Goal: Navigation & Orientation: Understand site structure

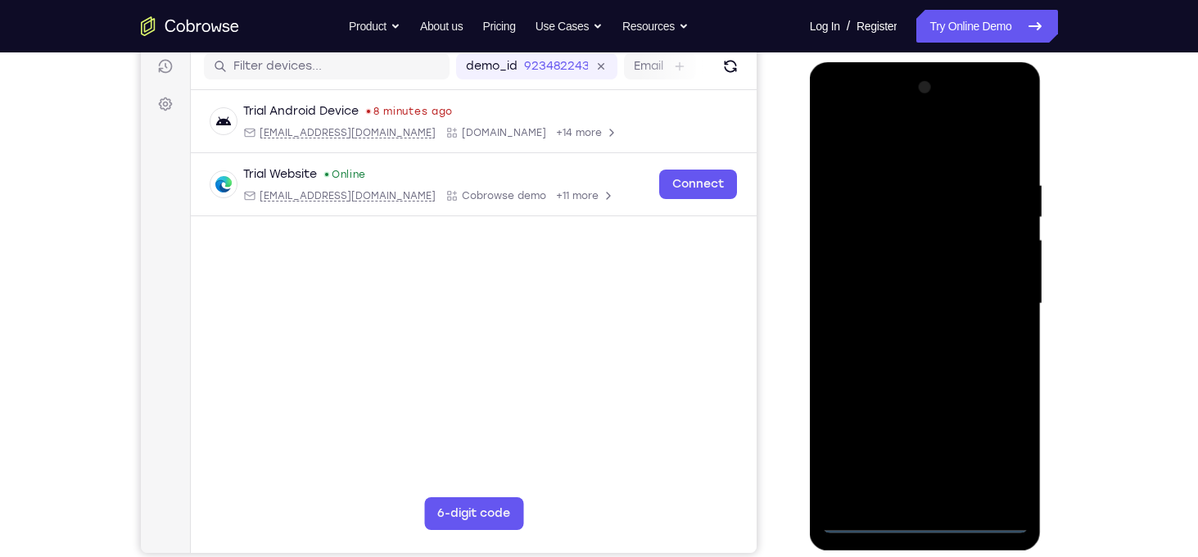
click at [926, 519] on div at bounding box center [925, 304] width 206 height 459
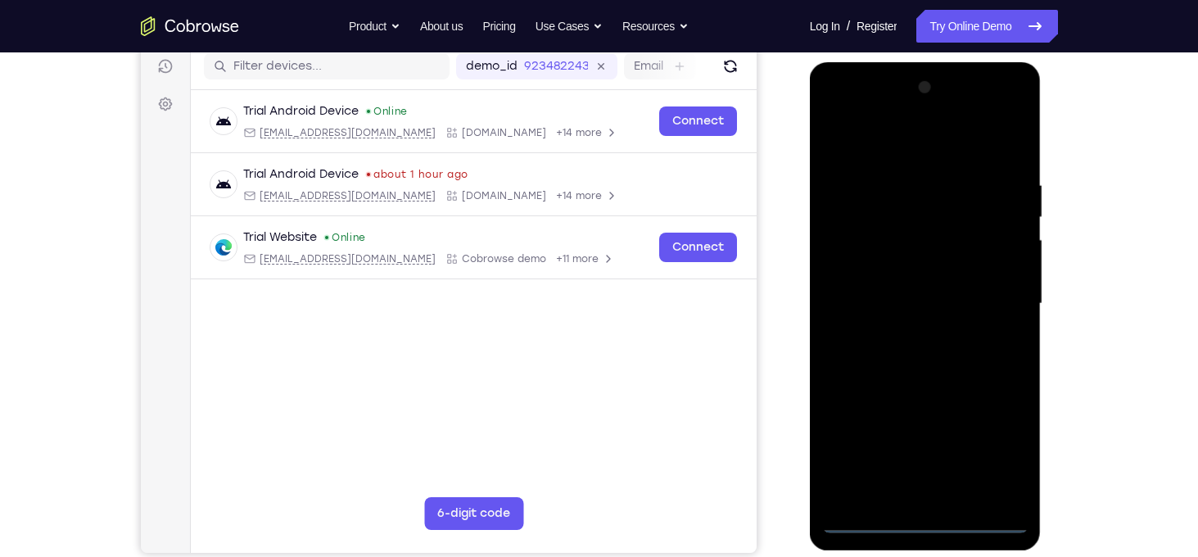
click at [1004, 456] on div at bounding box center [925, 304] width 206 height 459
click at [942, 151] on div at bounding box center [925, 304] width 206 height 459
click at [987, 293] on div at bounding box center [925, 304] width 206 height 459
click at [942, 495] on div at bounding box center [925, 304] width 206 height 459
click at [893, 292] on div at bounding box center [925, 304] width 206 height 459
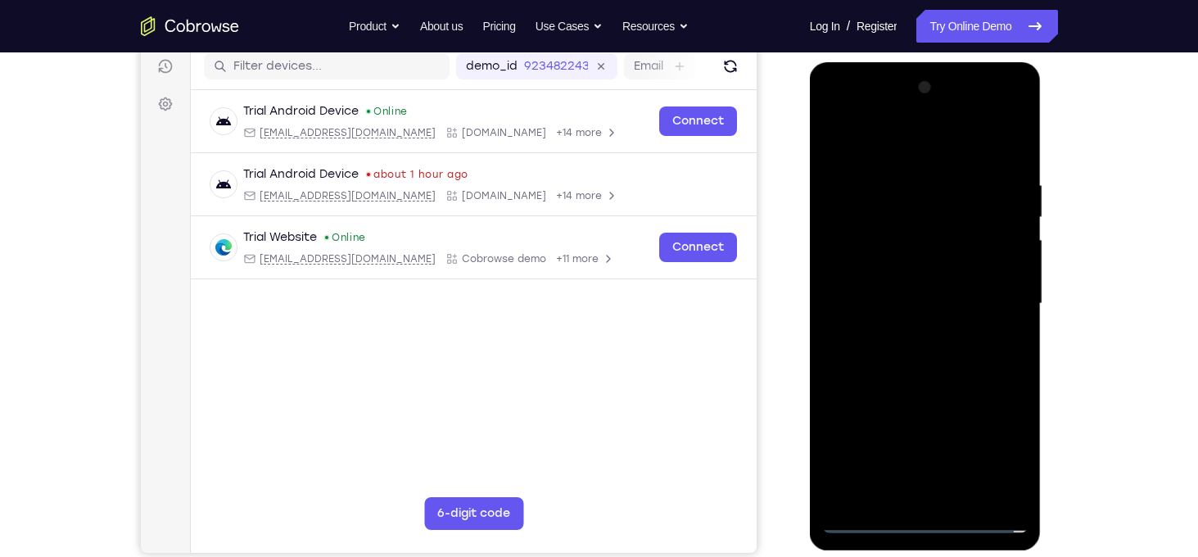
click at [866, 274] on div at bounding box center [925, 304] width 206 height 459
click at [976, 297] on div at bounding box center [925, 304] width 206 height 459
click at [959, 358] on div at bounding box center [925, 304] width 206 height 459
click at [945, 356] on div at bounding box center [925, 304] width 206 height 459
click at [1057, 231] on div "Your Support Agent Your Customer Web iOS Android Next Steps We’d be happy to gi…" at bounding box center [599, 384] width 1048 height 1080
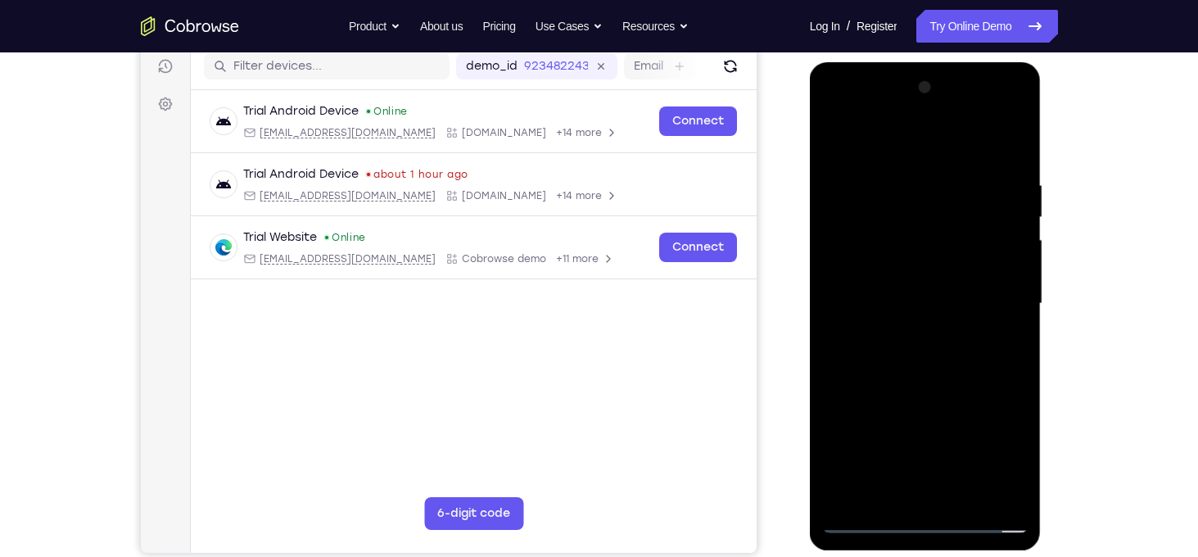
click at [1060, 450] on div "Your Support Agent Your Customer Web iOS Android Next Steps We’d be happy to gi…" at bounding box center [599, 384] width 1048 height 1080
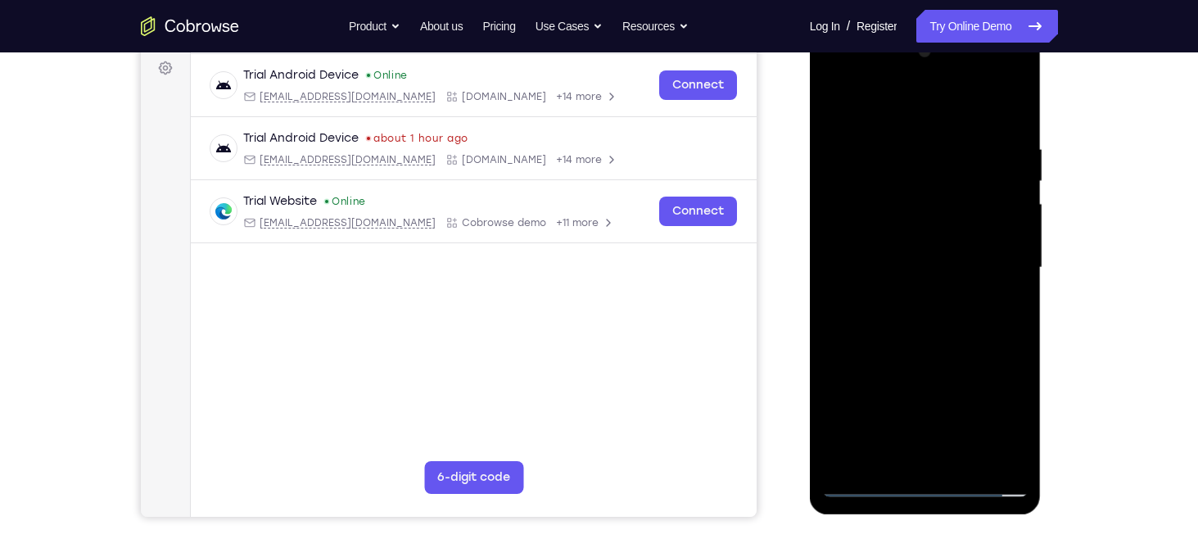
scroll to position [246, 0]
click at [1010, 123] on div at bounding box center [925, 267] width 206 height 459
click at [965, 458] on div at bounding box center [925, 267] width 206 height 459
click at [964, 363] on div at bounding box center [925, 267] width 206 height 459
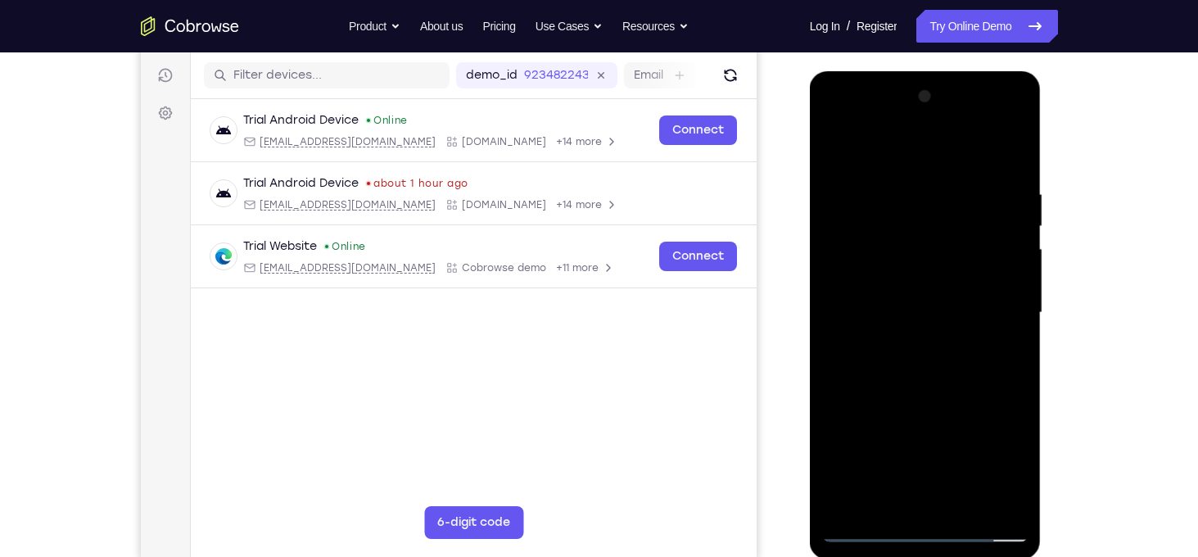
drag, startPoint x: 910, startPoint y: 210, endPoint x: 877, endPoint y: 214, distance: 33.0
click at [877, 214] on div at bounding box center [925, 313] width 206 height 459
click at [846, 217] on div at bounding box center [925, 313] width 206 height 459
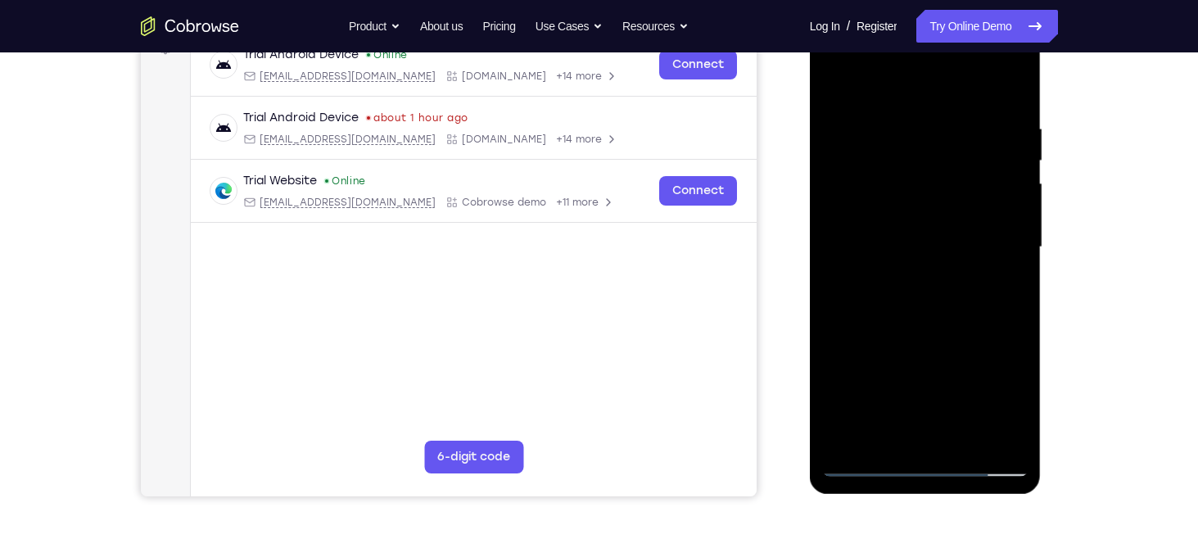
click at [1002, 281] on div at bounding box center [925, 247] width 206 height 459
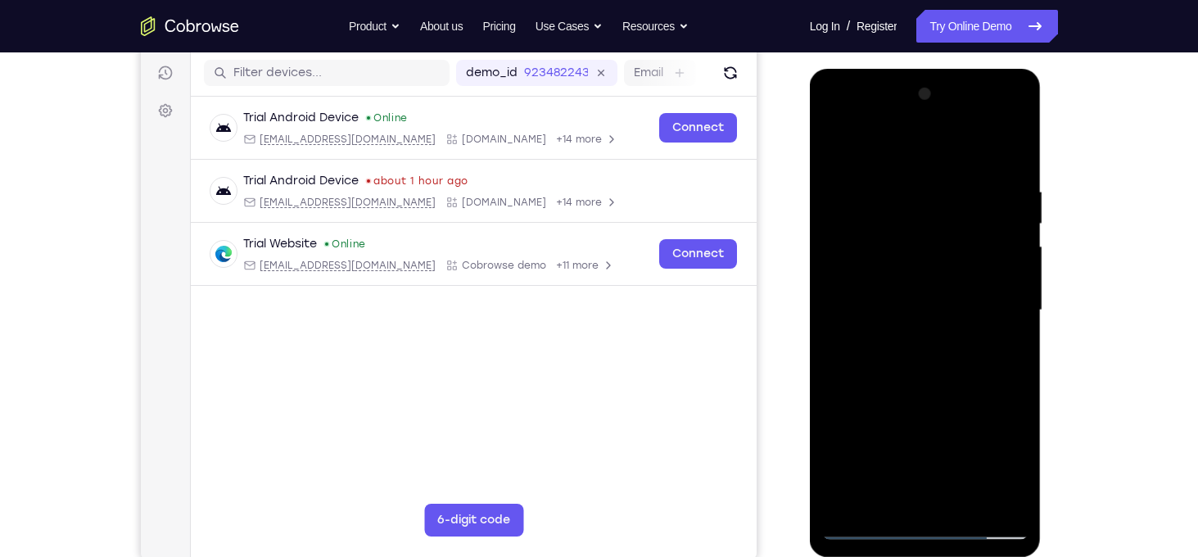
scroll to position [197, 0]
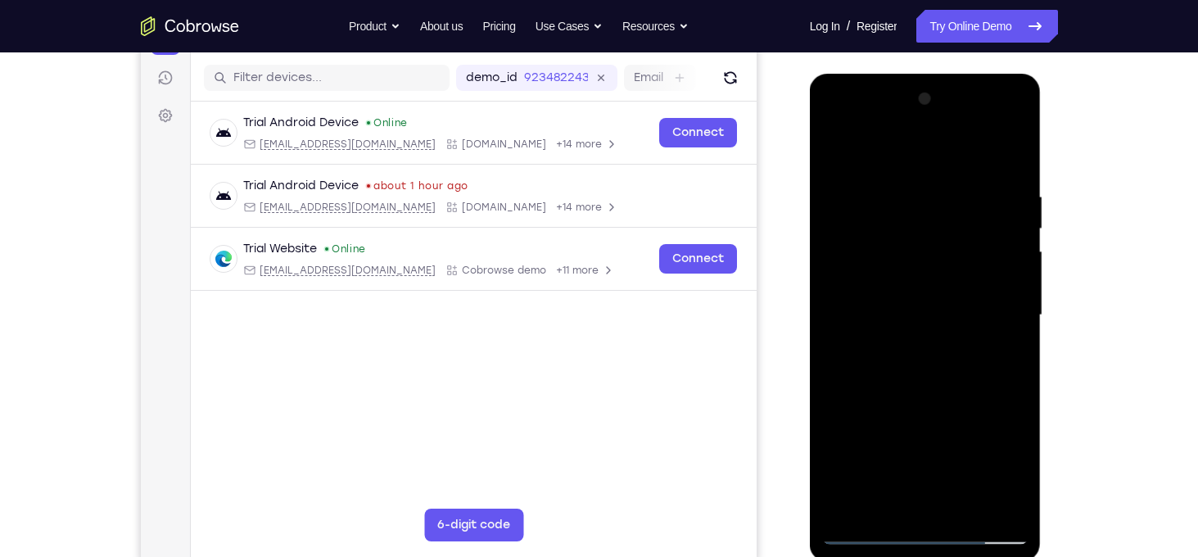
click at [956, 198] on div at bounding box center [925, 315] width 206 height 459
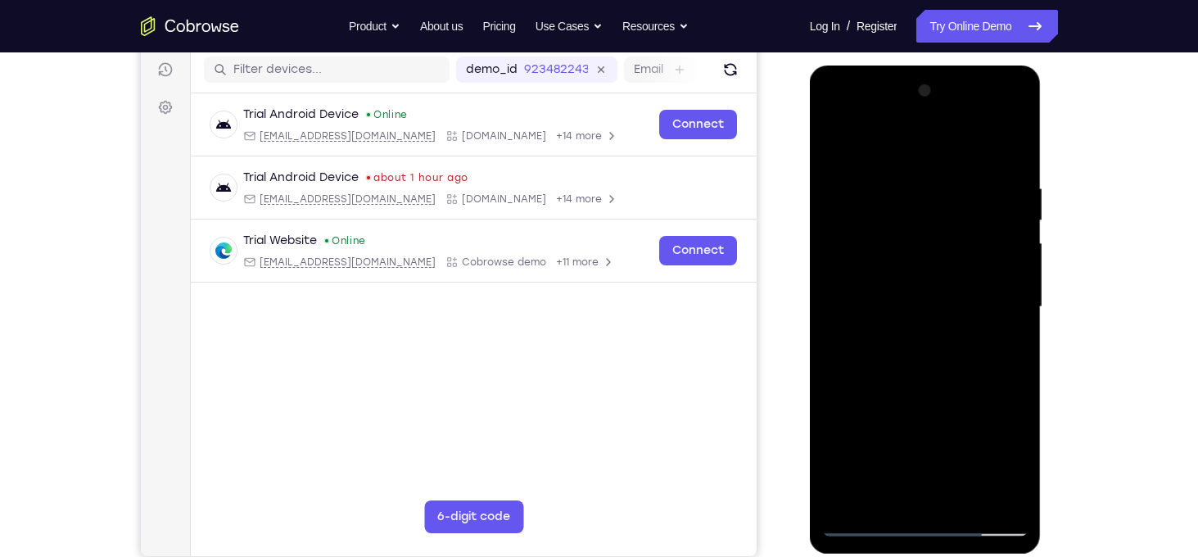
scroll to position [187, 0]
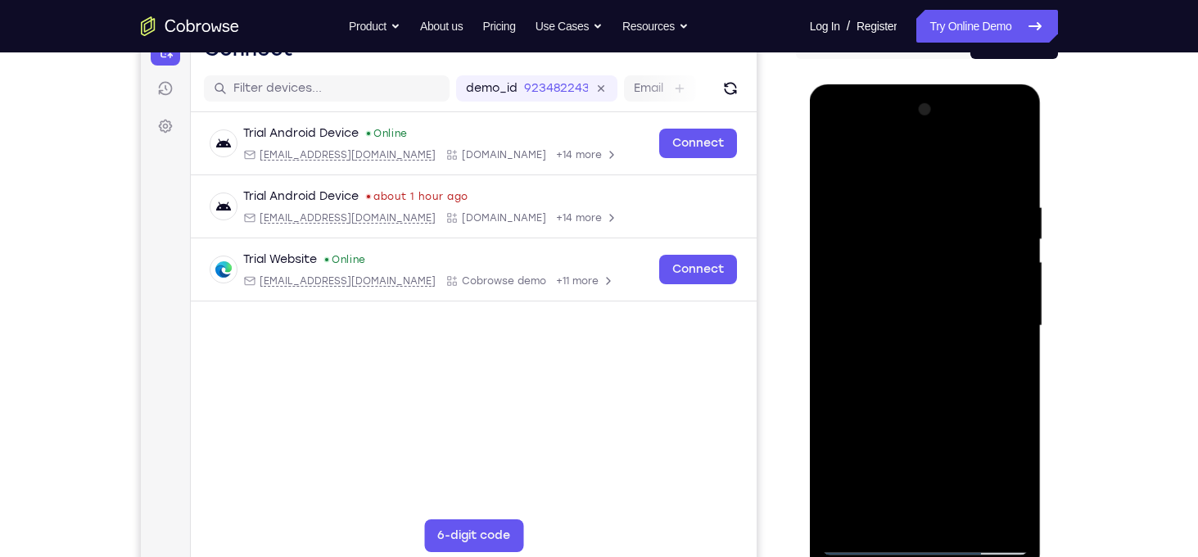
click at [837, 164] on div at bounding box center [925, 326] width 206 height 459
click at [914, 193] on div at bounding box center [925, 326] width 206 height 459
click at [1010, 301] on div at bounding box center [925, 326] width 206 height 459
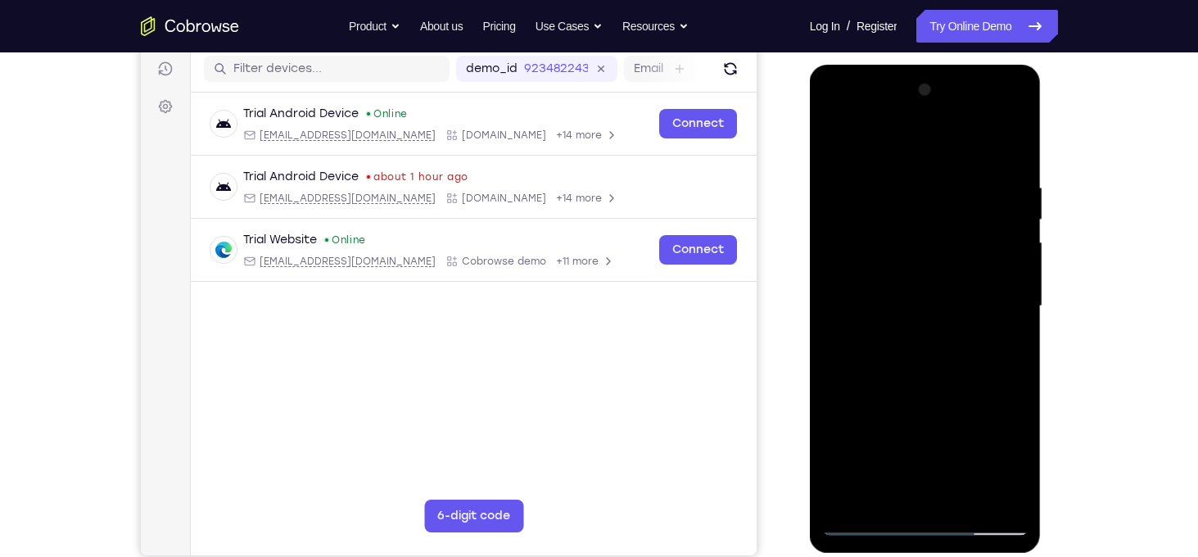
scroll to position [207, 0]
click at [1009, 299] on div at bounding box center [925, 305] width 206 height 459
click at [1014, 297] on div at bounding box center [925, 305] width 206 height 459
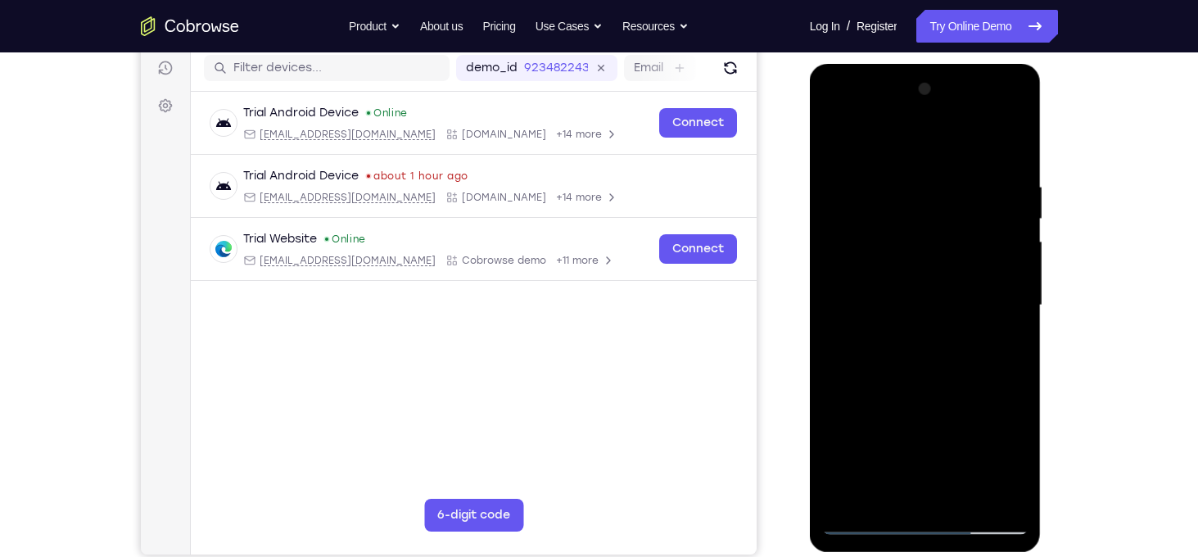
click at [1014, 297] on div at bounding box center [925, 305] width 206 height 459
click at [841, 294] on div at bounding box center [925, 305] width 206 height 459
click at [1019, 311] on div at bounding box center [925, 305] width 206 height 459
click at [1016, 301] on div at bounding box center [925, 305] width 206 height 459
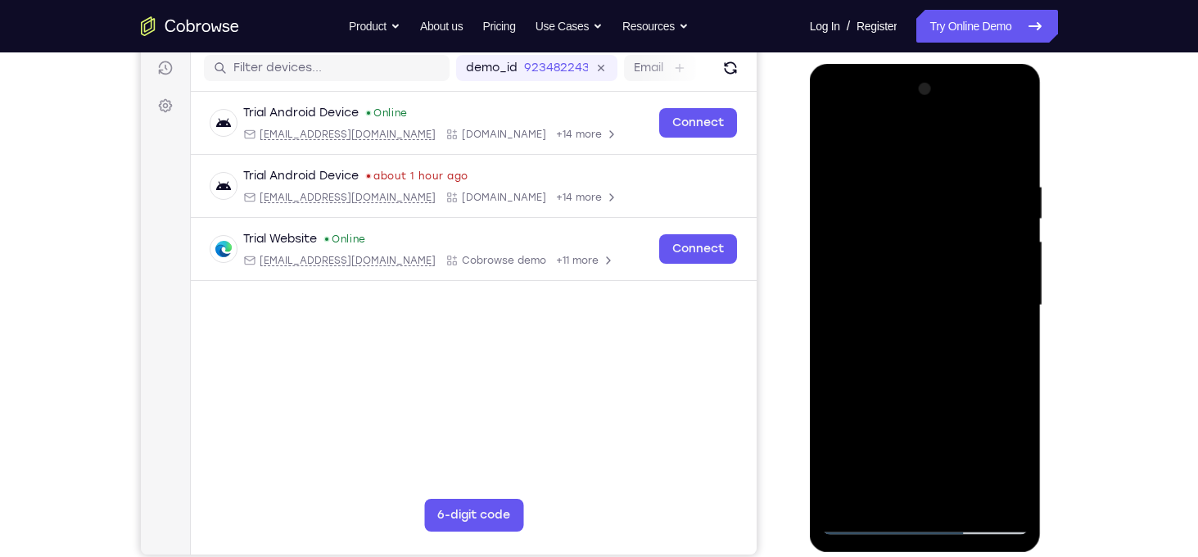
click at [836, 293] on div at bounding box center [925, 305] width 206 height 459
click at [1022, 305] on div at bounding box center [925, 305] width 206 height 459
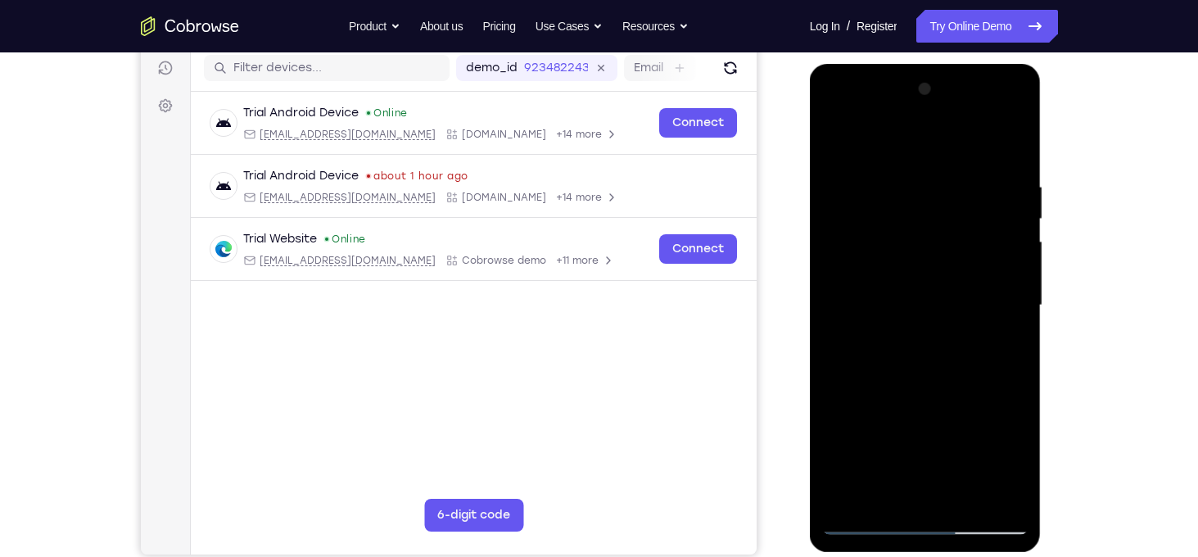
click at [1022, 305] on div at bounding box center [925, 305] width 206 height 459
click at [1013, 276] on div at bounding box center [925, 305] width 206 height 459
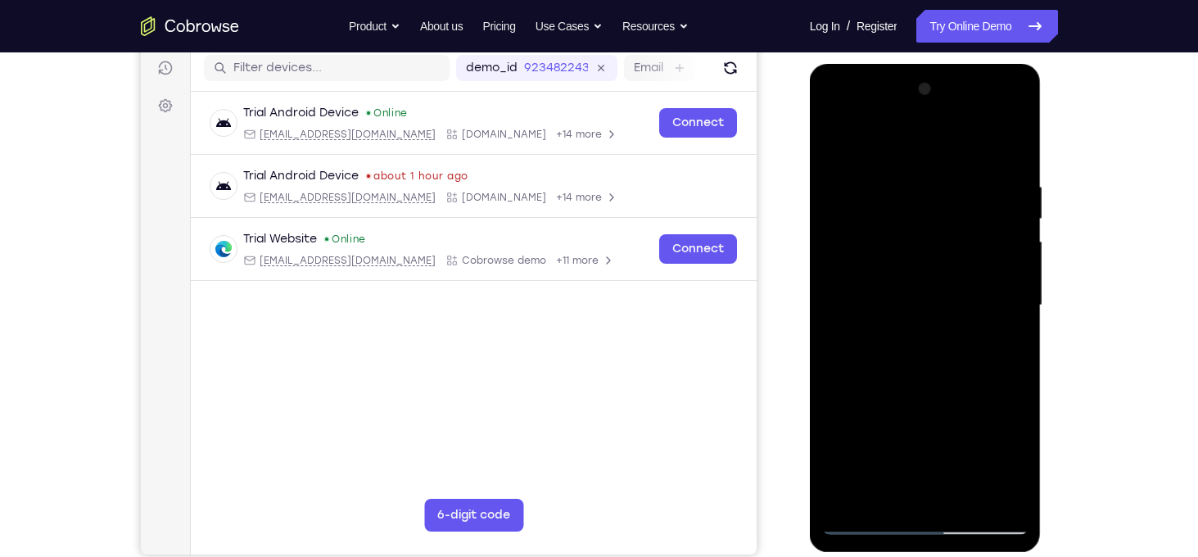
click at [1015, 304] on div at bounding box center [925, 305] width 206 height 459
click at [1012, 147] on div at bounding box center [925, 305] width 206 height 459
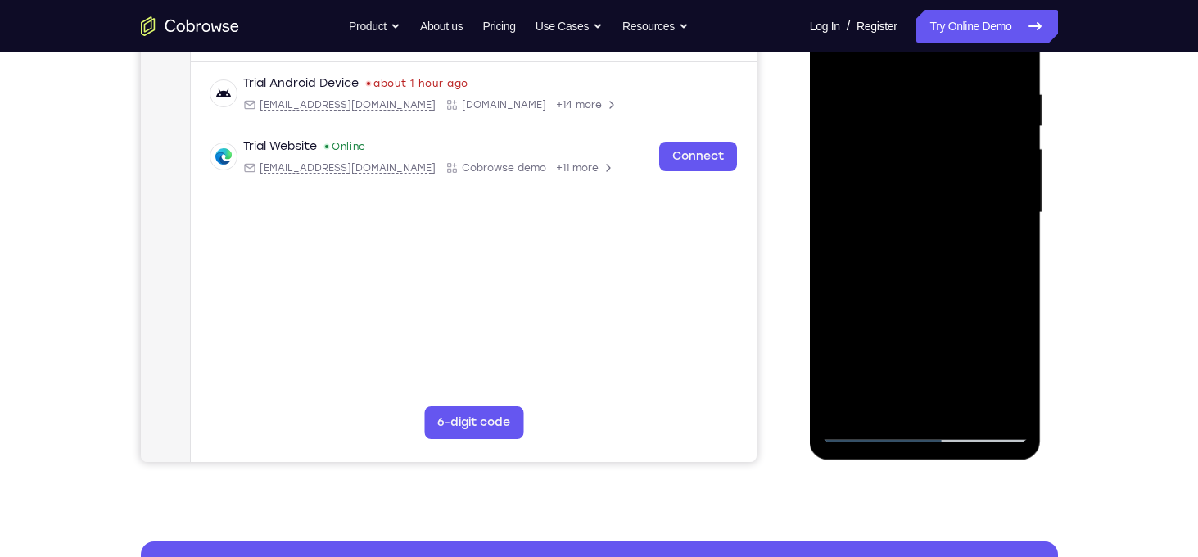
scroll to position [301, 0]
click at [960, 410] on div at bounding box center [925, 212] width 206 height 459
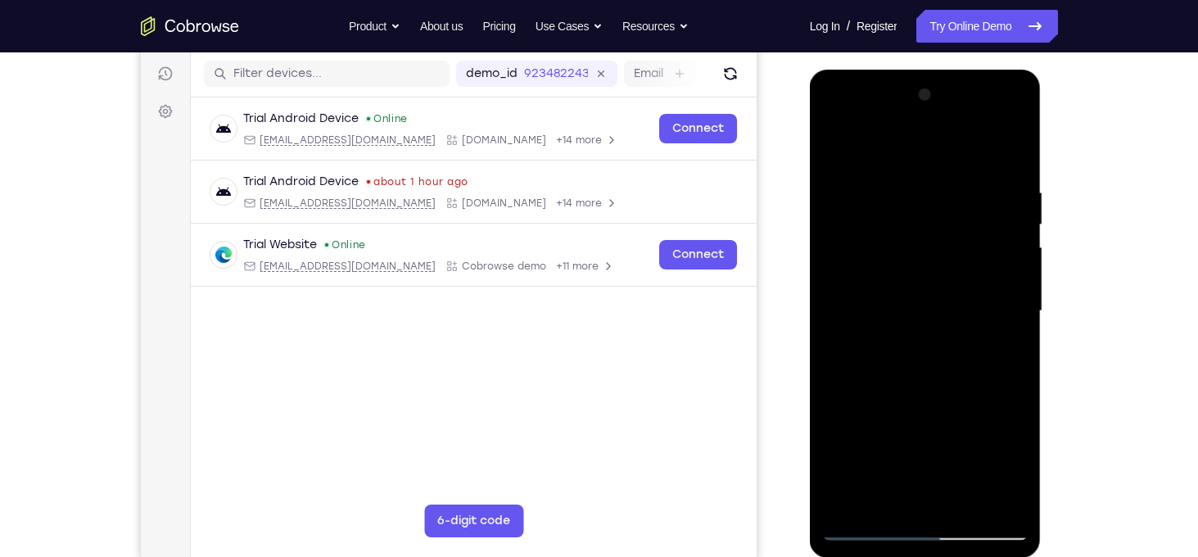
scroll to position [196, 0]
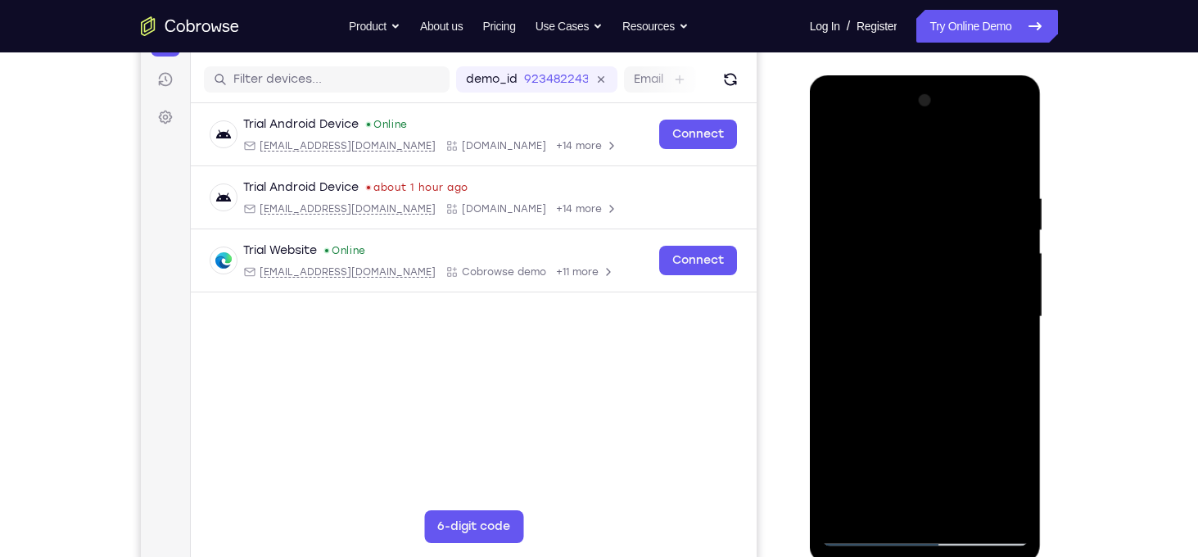
click at [826, 143] on div at bounding box center [925, 317] width 206 height 459
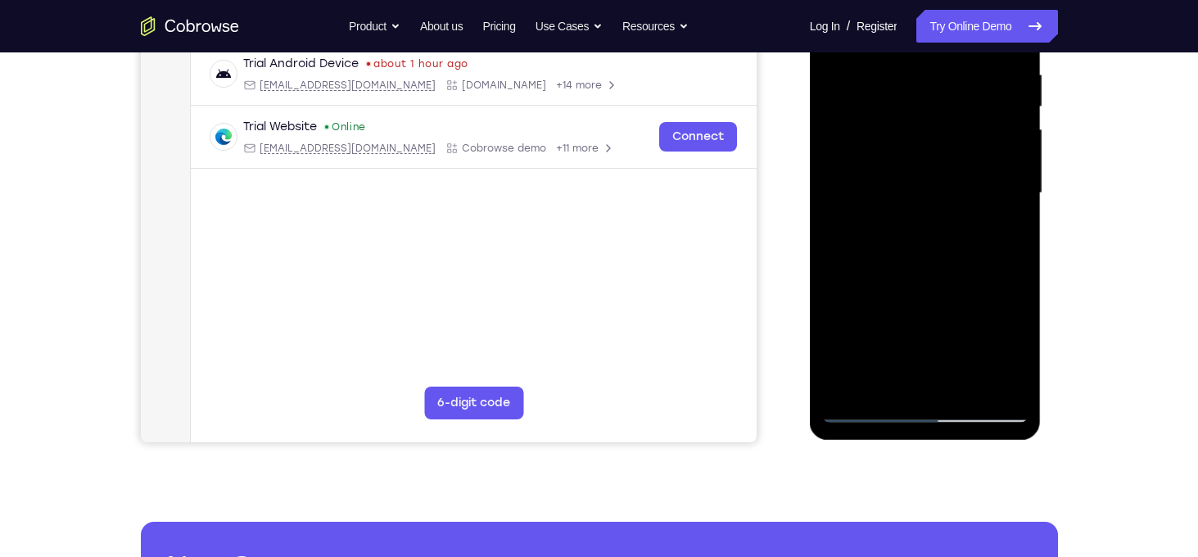
scroll to position [321, 0]
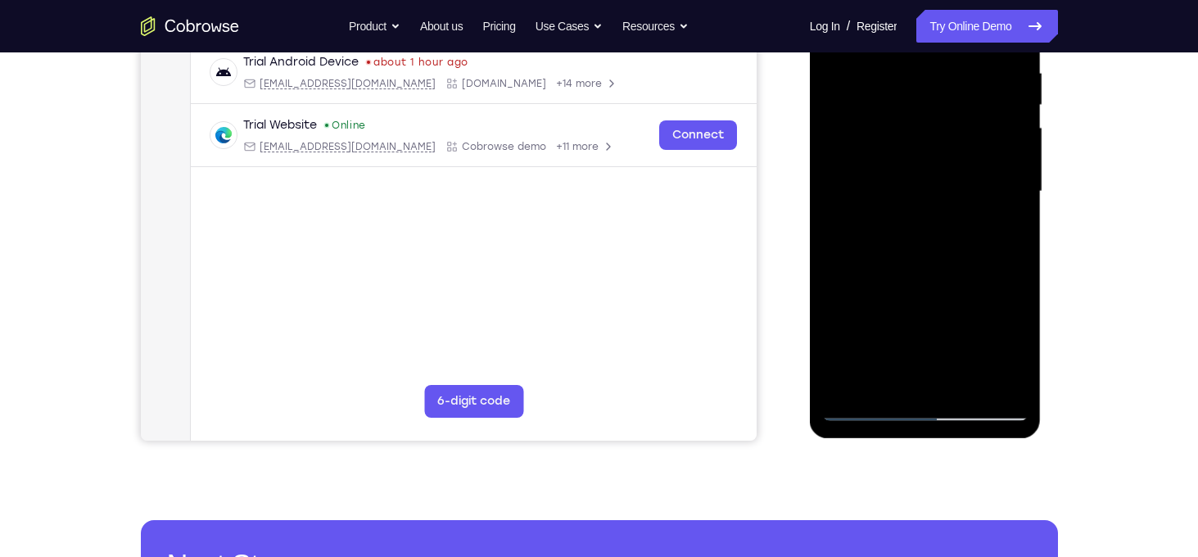
click at [992, 388] on div at bounding box center [925, 191] width 206 height 459
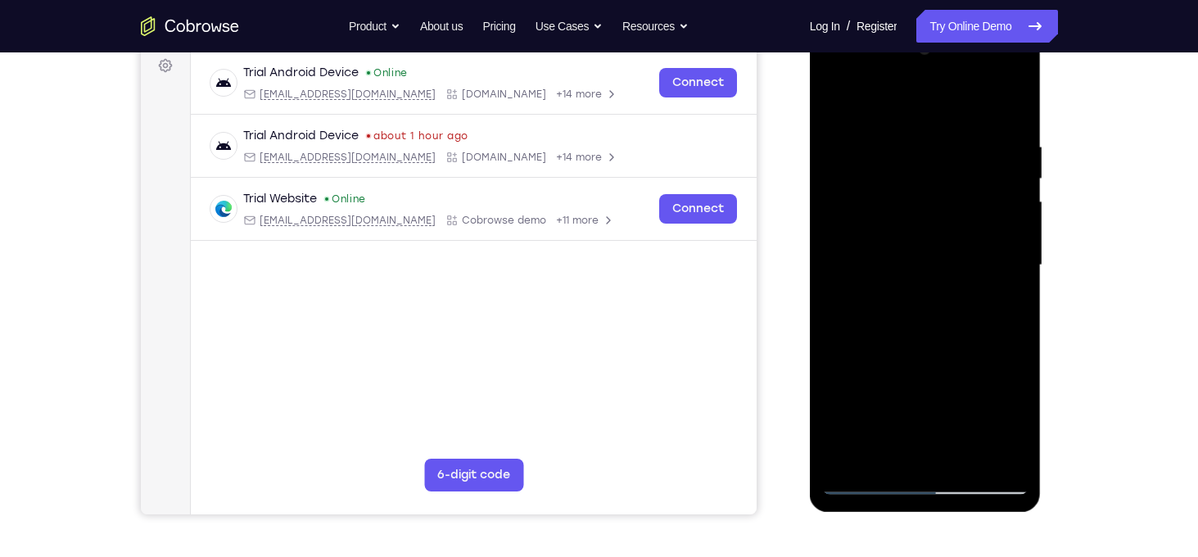
scroll to position [248, 0]
drag, startPoint x: 982, startPoint y: 297, endPoint x: 970, endPoint y: 183, distance: 115.2
click at [970, 183] on div at bounding box center [925, 264] width 206 height 459
